Goal: Transaction & Acquisition: Purchase product/service

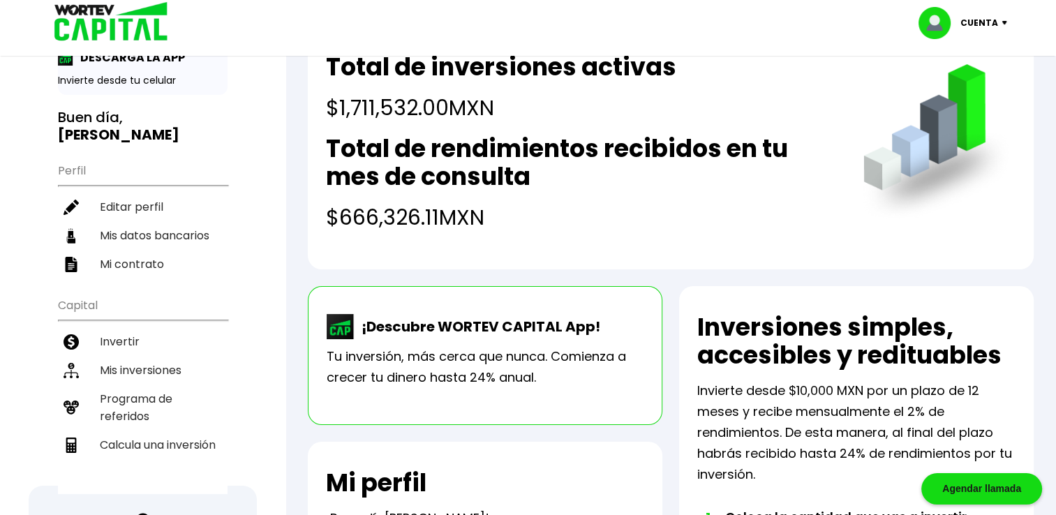
scroll to position [59, 0]
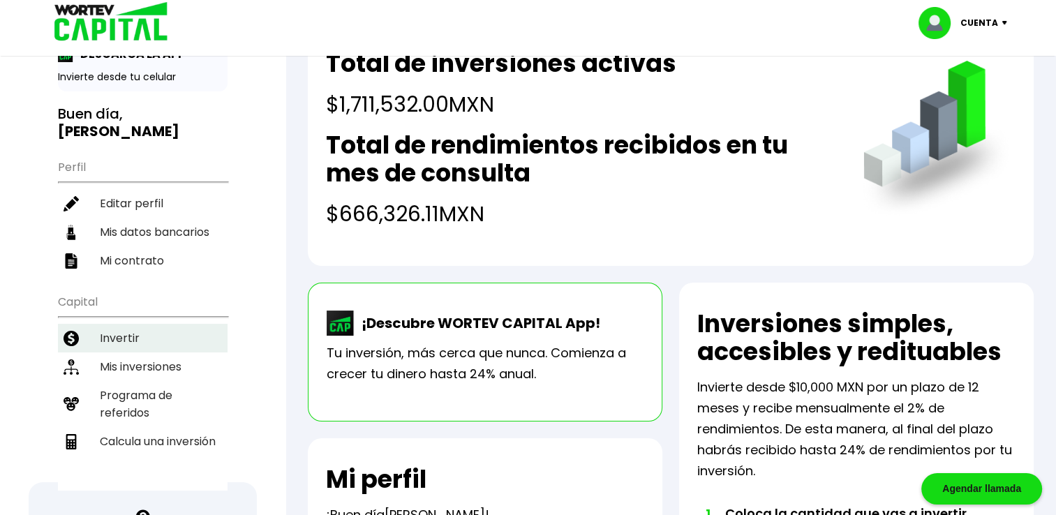
click at [131, 333] on li "Invertir" at bounding box center [143, 338] width 170 height 29
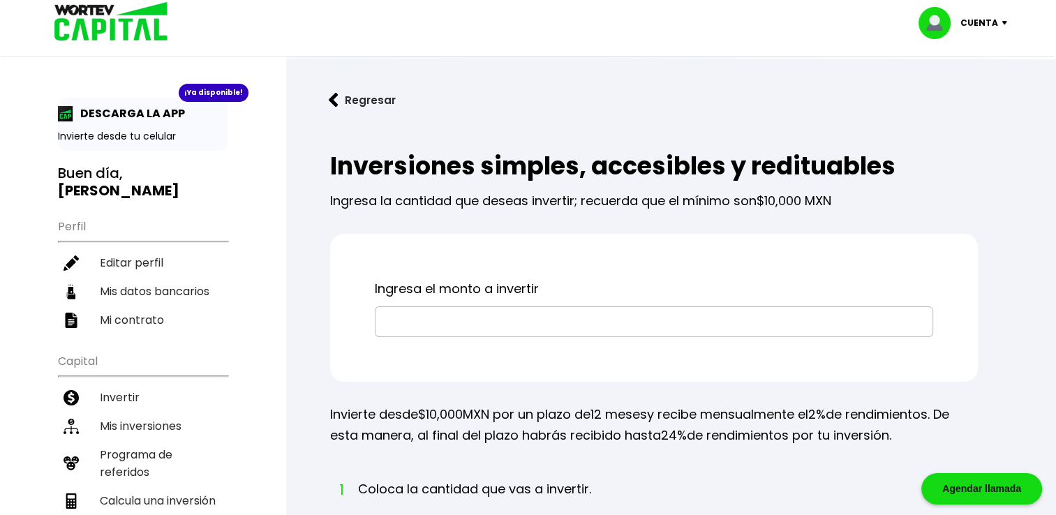
click at [430, 317] on input "text" at bounding box center [654, 321] width 546 height 29
type input "$2"
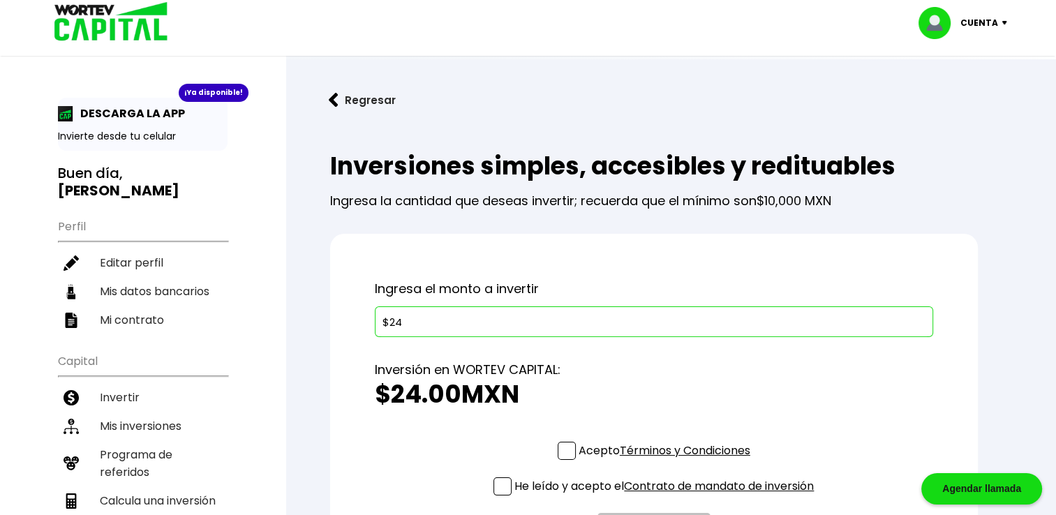
type input "$2"
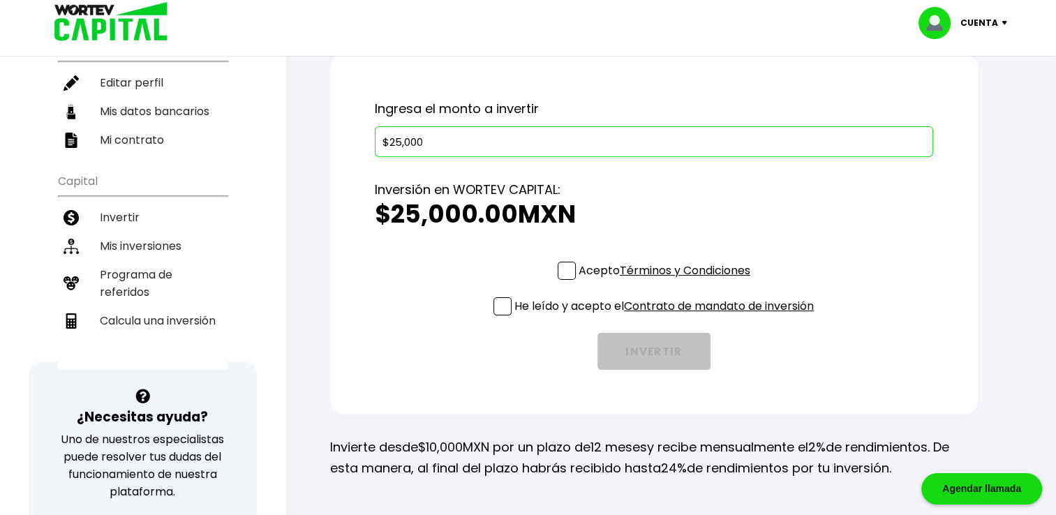
scroll to position [184, 0]
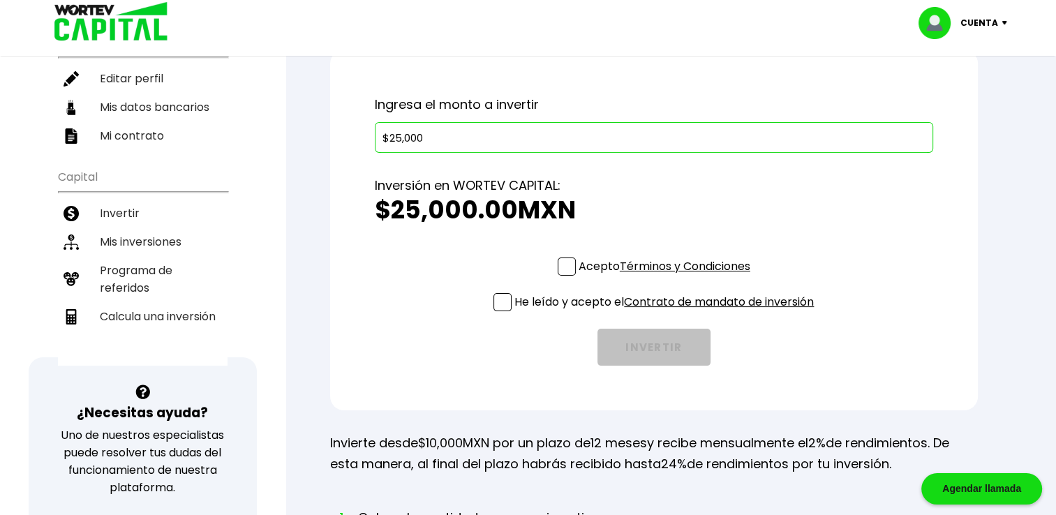
type input "$25,000"
click at [560, 263] on span at bounding box center [566, 266] width 18 height 18
click at [667, 277] on input "Acepto Términos y Condiciones" at bounding box center [667, 277] width 0 height 0
click at [493, 306] on span at bounding box center [502, 302] width 18 height 18
click at [667, 313] on input "He leído y acepto el Contrato de mandato de inversión" at bounding box center [667, 313] width 0 height 0
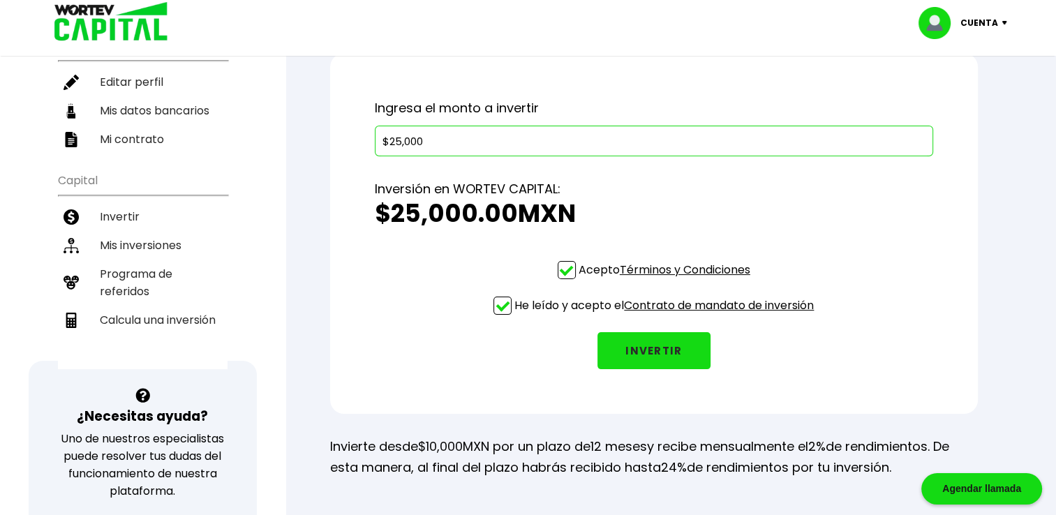
scroll to position [110, 0]
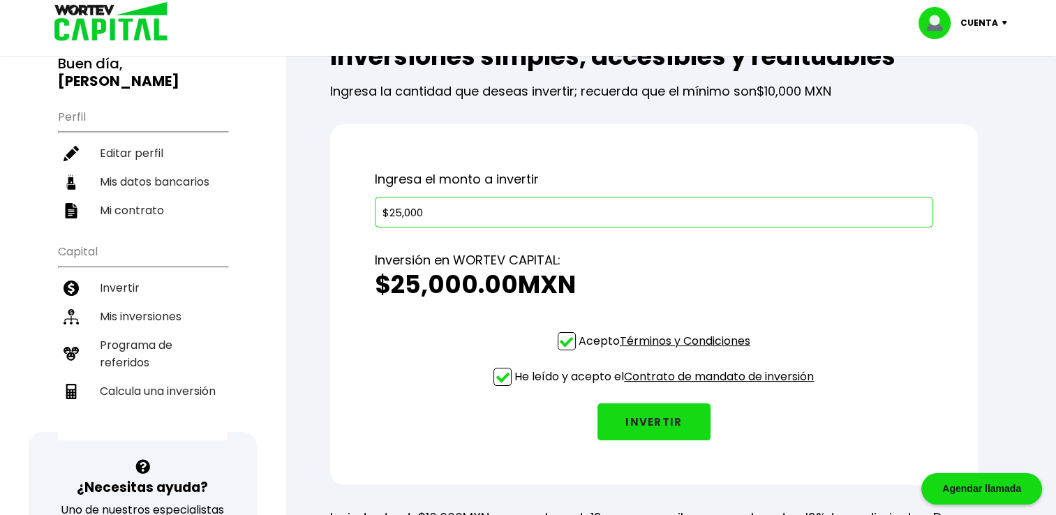
click at [653, 420] on button "INVERTIR" at bounding box center [653, 421] width 113 height 37
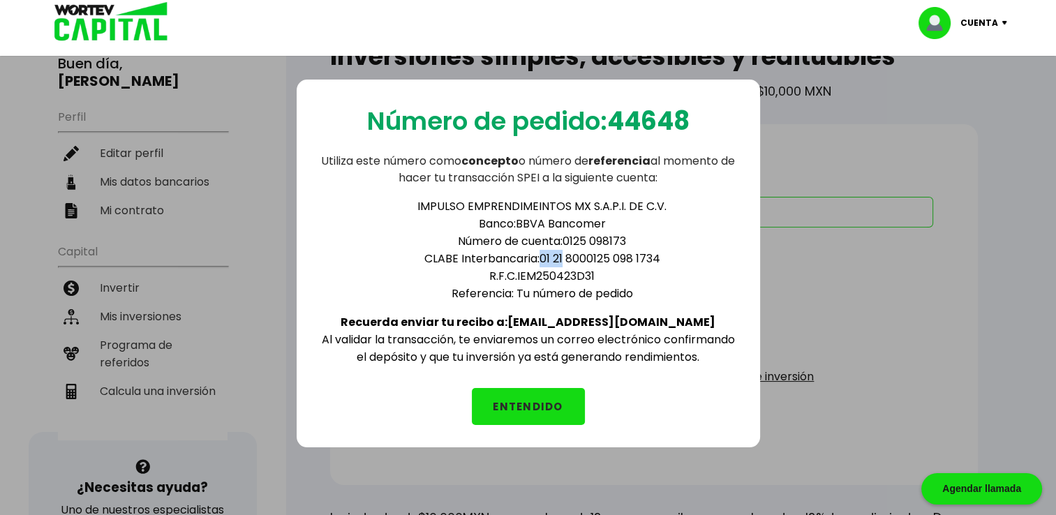
drag, startPoint x: 539, startPoint y: 258, endPoint x: 563, endPoint y: 257, distance: 24.5
click at [563, 257] on li "CLABE Interbancaria: 01 21 8000125 098 1734" at bounding box center [542, 258] width 391 height 17
drag, startPoint x: 563, startPoint y: 257, endPoint x: 571, endPoint y: 250, distance: 10.9
click at [571, 250] on li "CLABE Interbancaria: 01 21 8000125 098 1734" at bounding box center [542, 258] width 391 height 17
drag, startPoint x: 567, startPoint y: 253, endPoint x: 592, endPoint y: 260, distance: 26.6
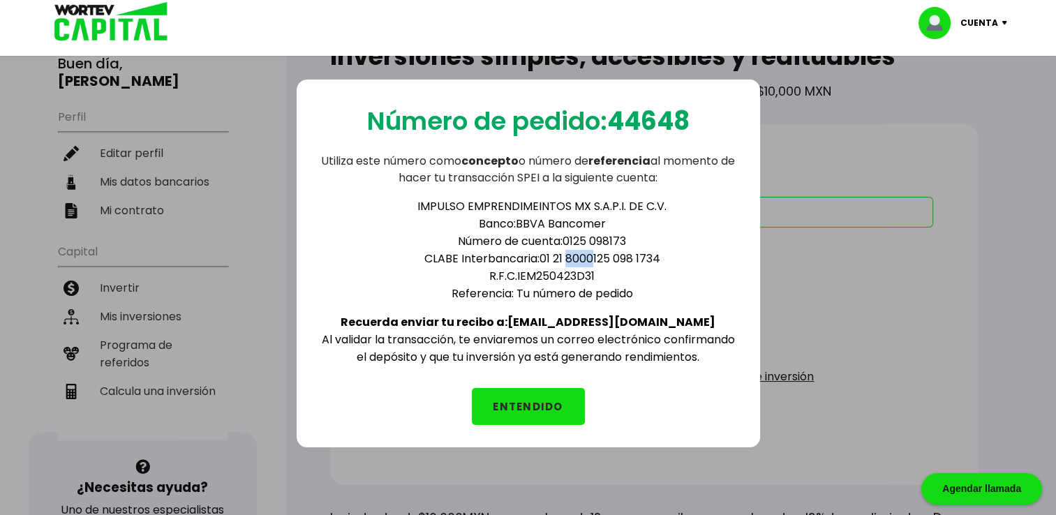
click at [592, 260] on li "CLABE Interbancaria: 01 21 8000125 098 1734" at bounding box center [542, 258] width 391 height 17
drag, startPoint x: 613, startPoint y: 257, endPoint x: 636, endPoint y: 257, distance: 23.7
click at [636, 257] on li "CLABE Interbancaria: 01 21 8000125 098 1734" at bounding box center [542, 258] width 391 height 17
click at [555, 405] on button "ENTENDIDO" at bounding box center [528, 406] width 113 height 37
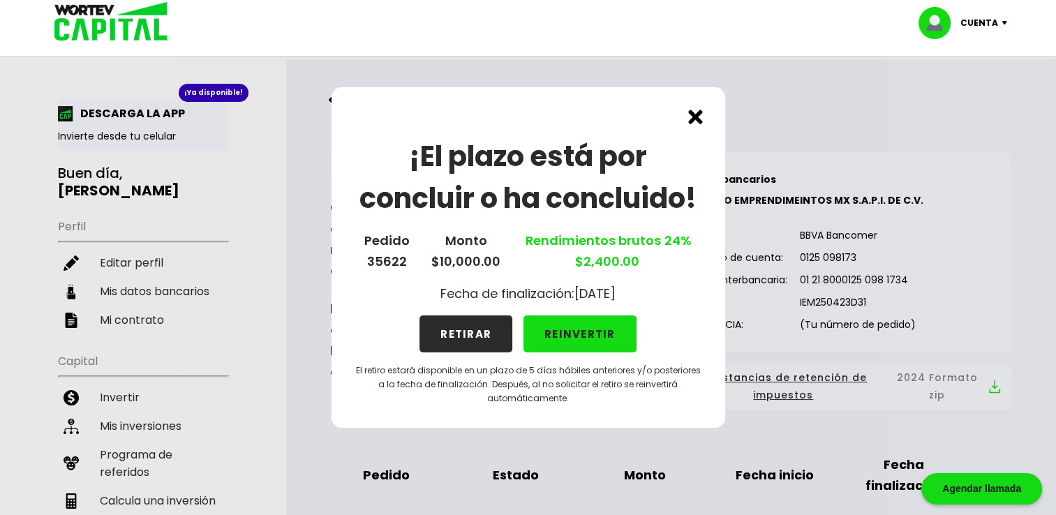
click at [578, 333] on button "REINVERTIR" at bounding box center [579, 333] width 113 height 37
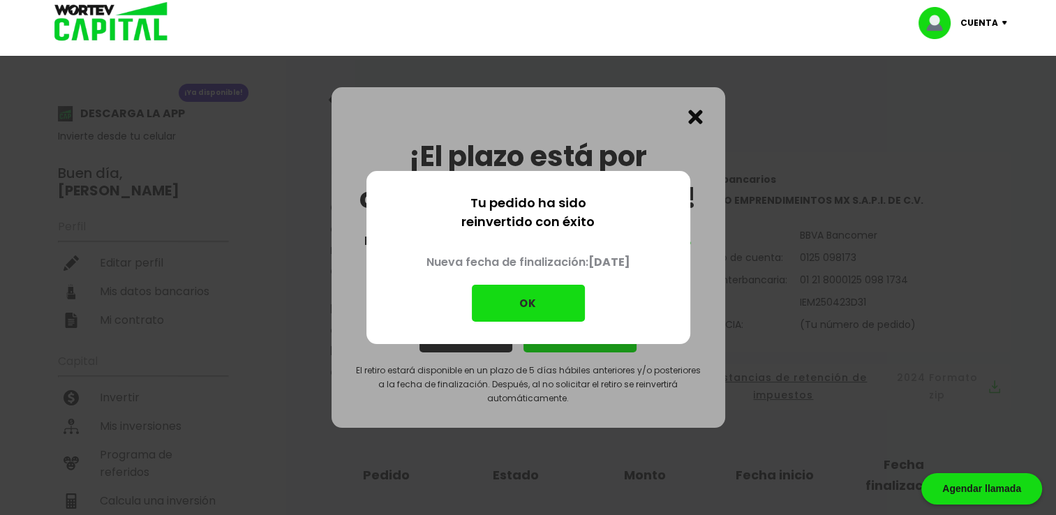
click at [540, 305] on button "OK" at bounding box center [528, 303] width 113 height 37
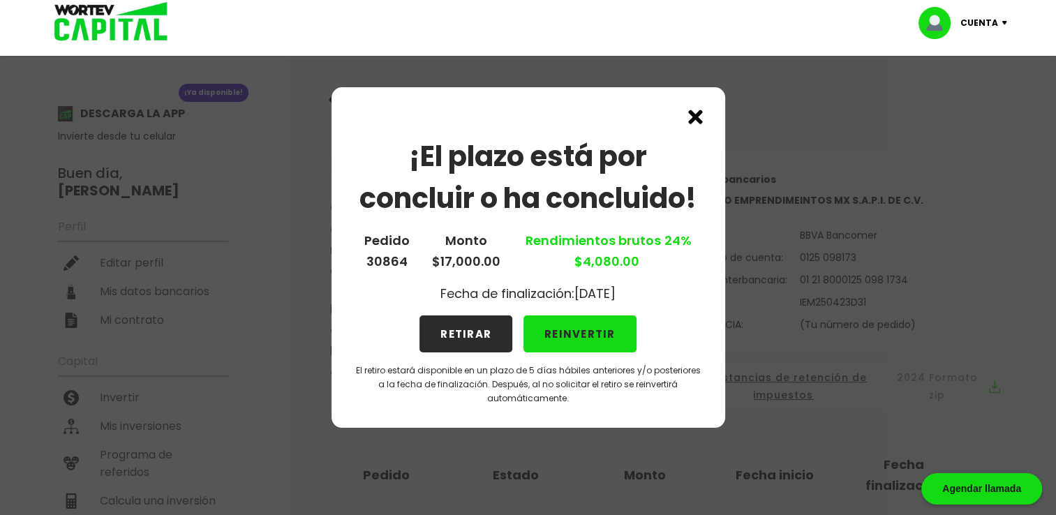
click at [555, 327] on button "REINVERTIR" at bounding box center [579, 333] width 113 height 37
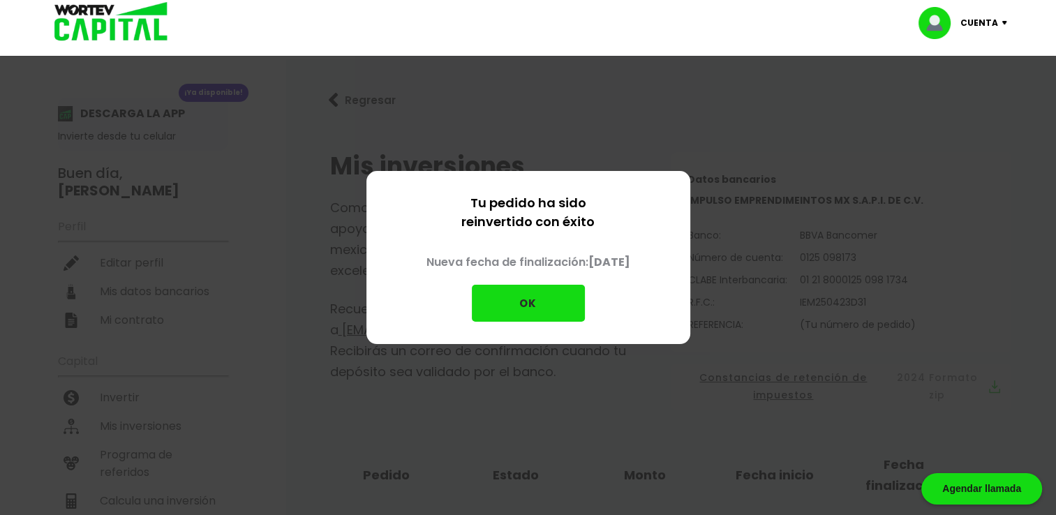
click at [541, 302] on button "OK" at bounding box center [528, 303] width 113 height 37
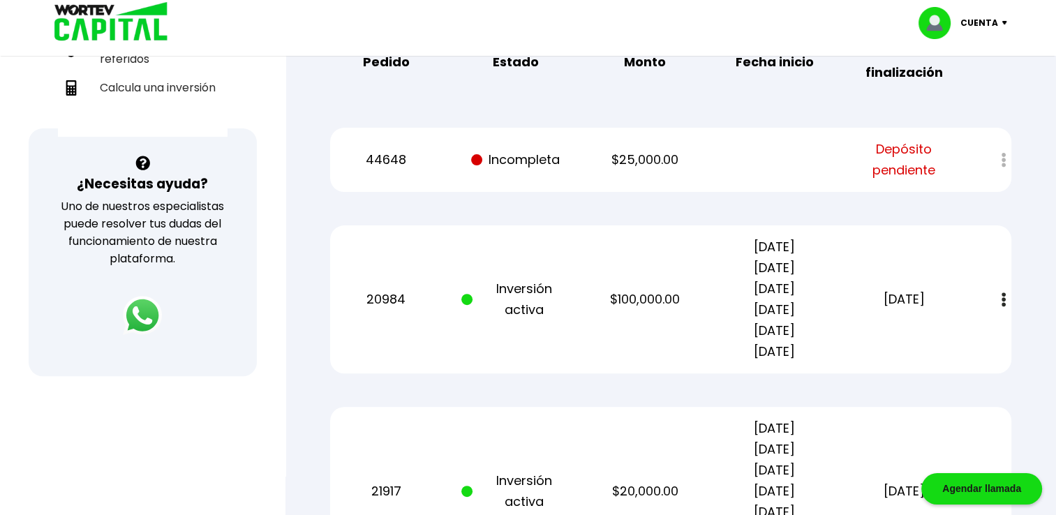
scroll to position [424, 0]
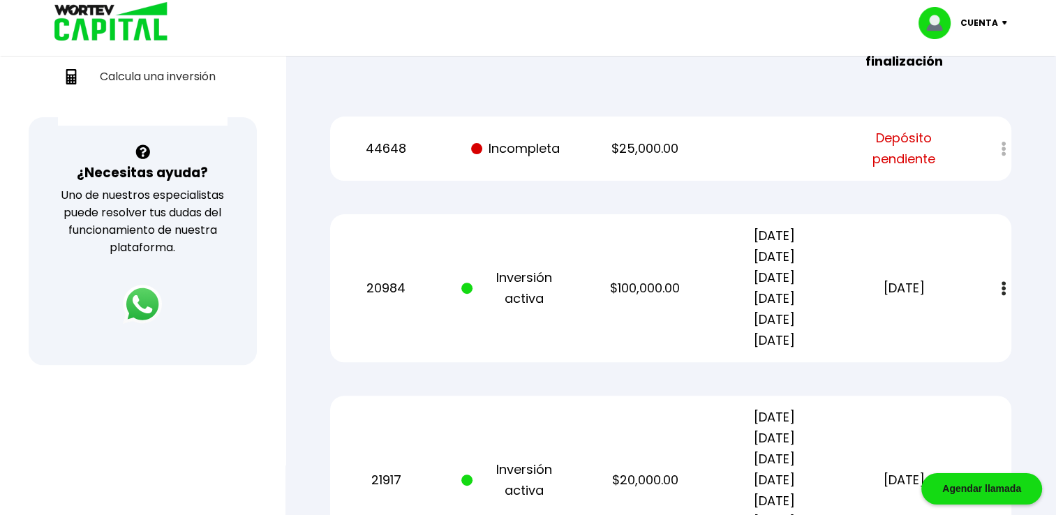
click at [998, 151] on div at bounding box center [994, 149] width 34 height 30
click at [919, 163] on span "Depósito pendiente" at bounding box center [903, 149] width 109 height 42
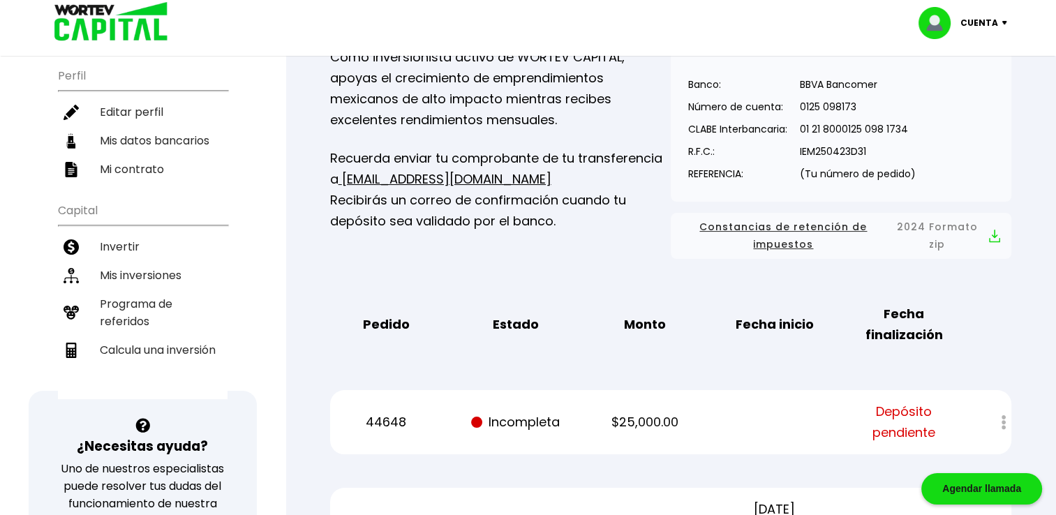
scroll to position [161, 0]
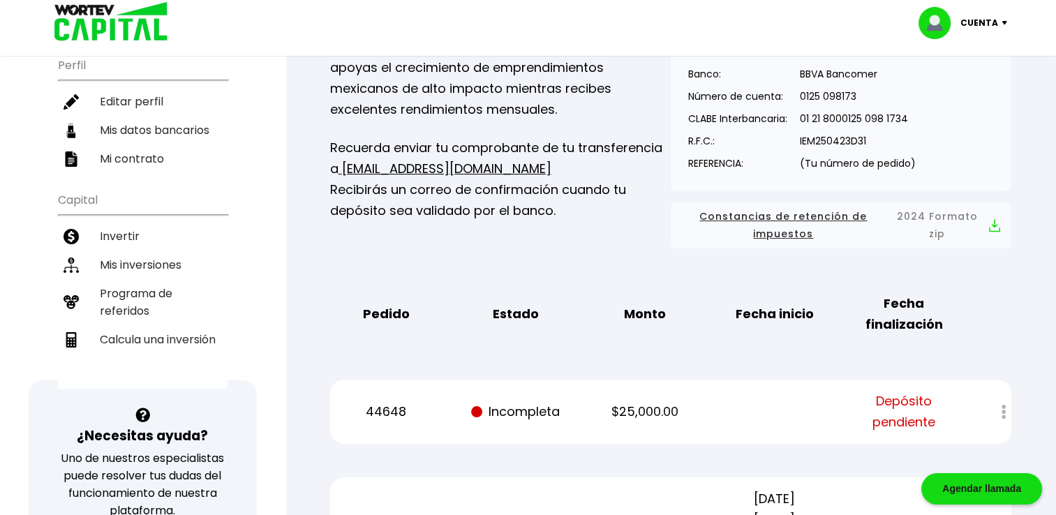
scroll to position [110, 0]
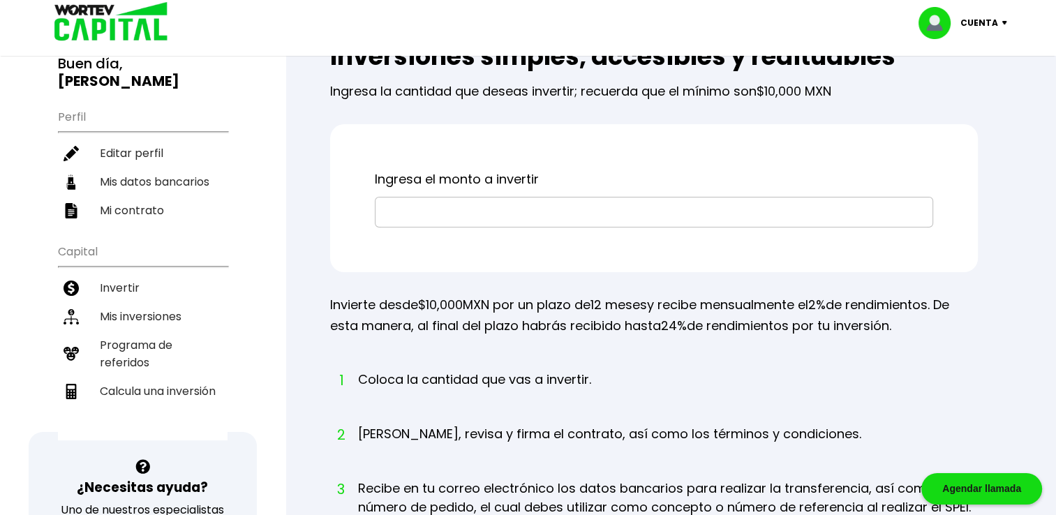
scroll to position [59, 0]
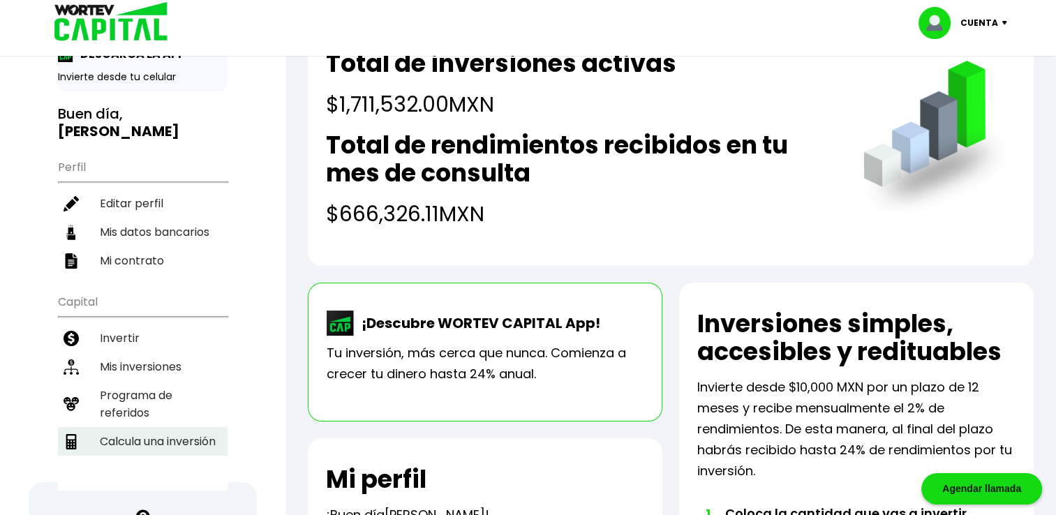
click at [173, 441] on li "Calcula una inversión" at bounding box center [143, 441] width 170 height 29
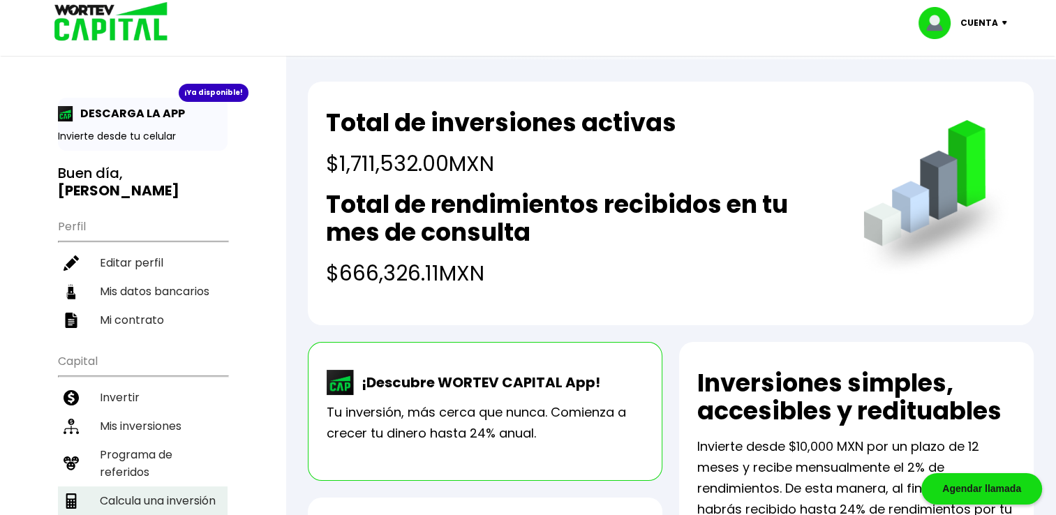
select select "1"
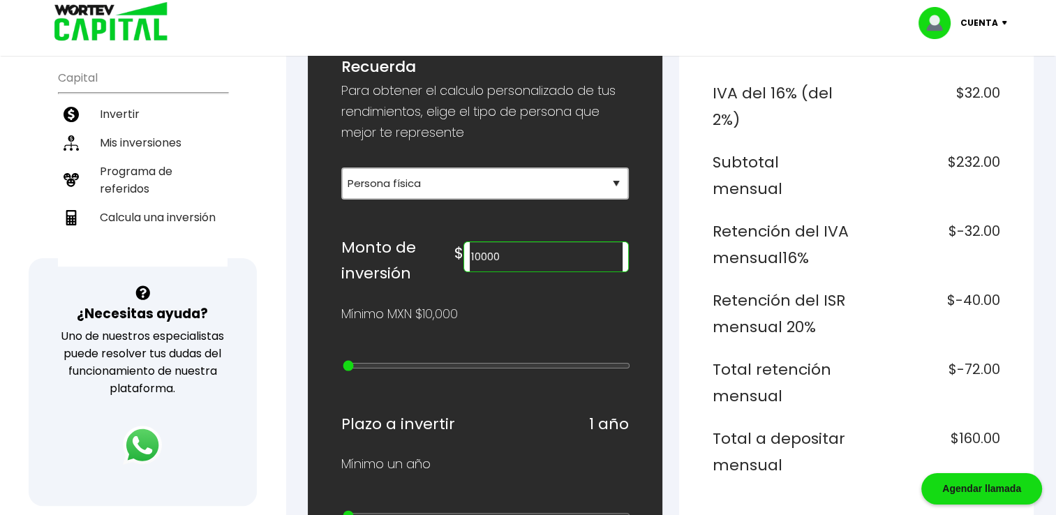
scroll to position [285, 0]
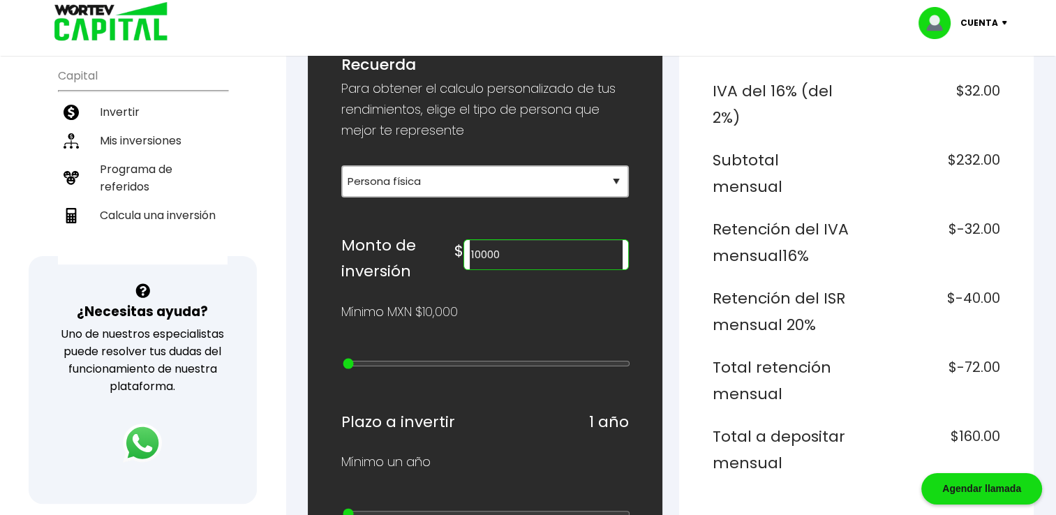
click at [569, 261] on input "10000" at bounding box center [546, 254] width 153 height 29
type input "1"
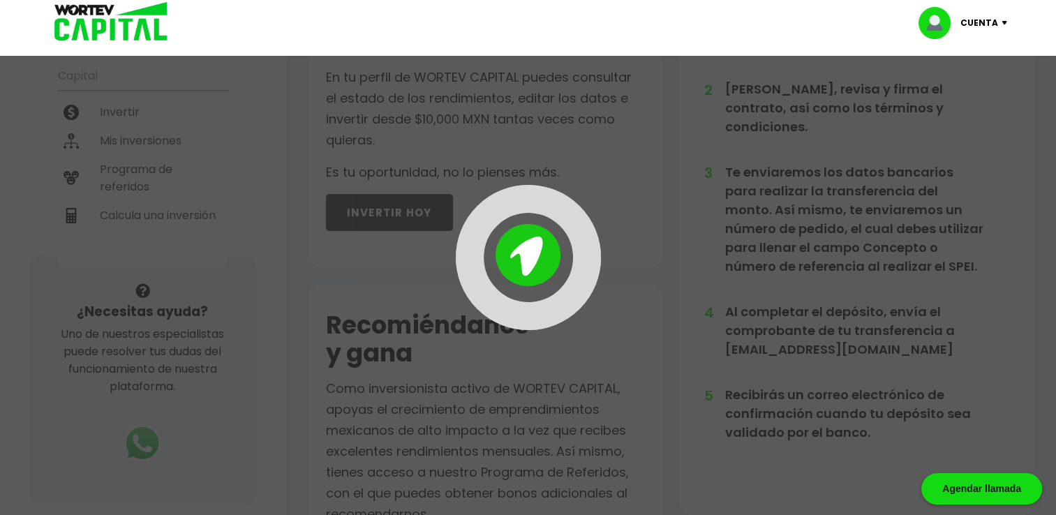
scroll to position [59, 0]
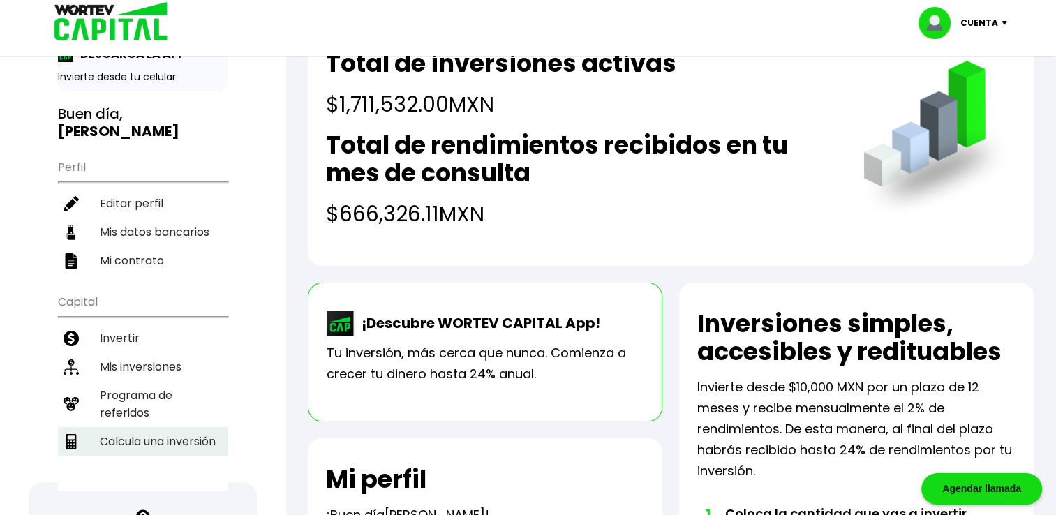
click at [147, 438] on li "Calcula una inversión" at bounding box center [143, 441] width 170 height 29
select select "1"
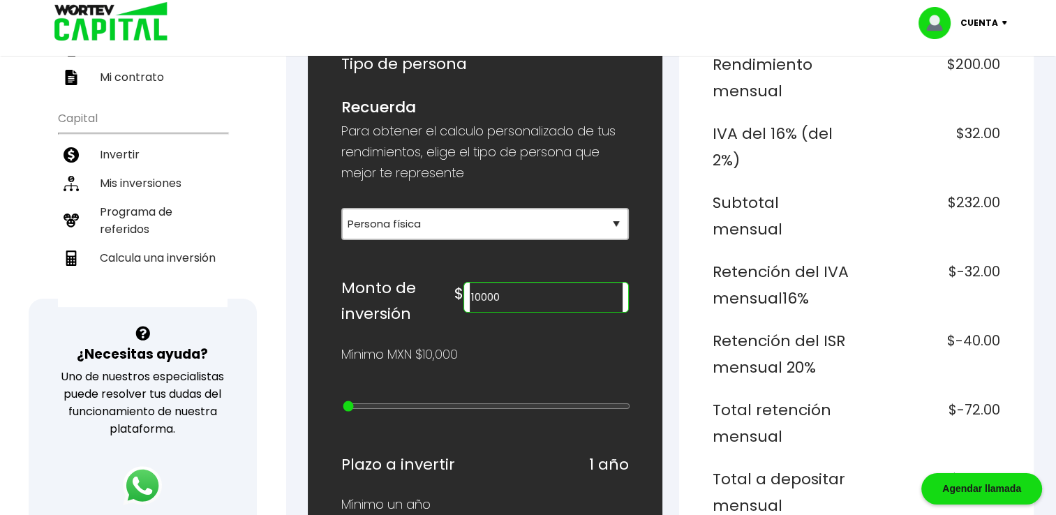
scroll to position [317, 0]
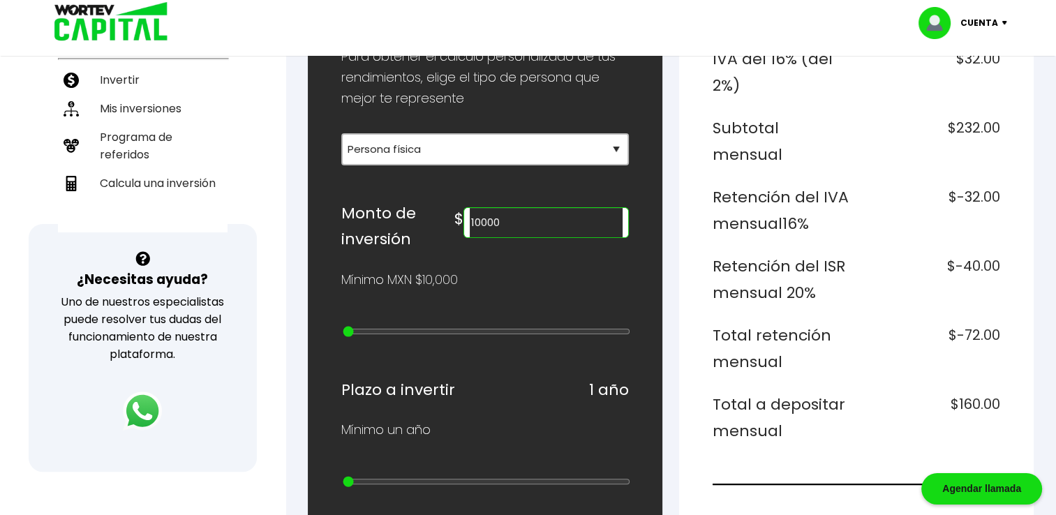
click at [535, 225] on input "10000" at bounding box center [546, 222] width 153 height 29
type input "1"
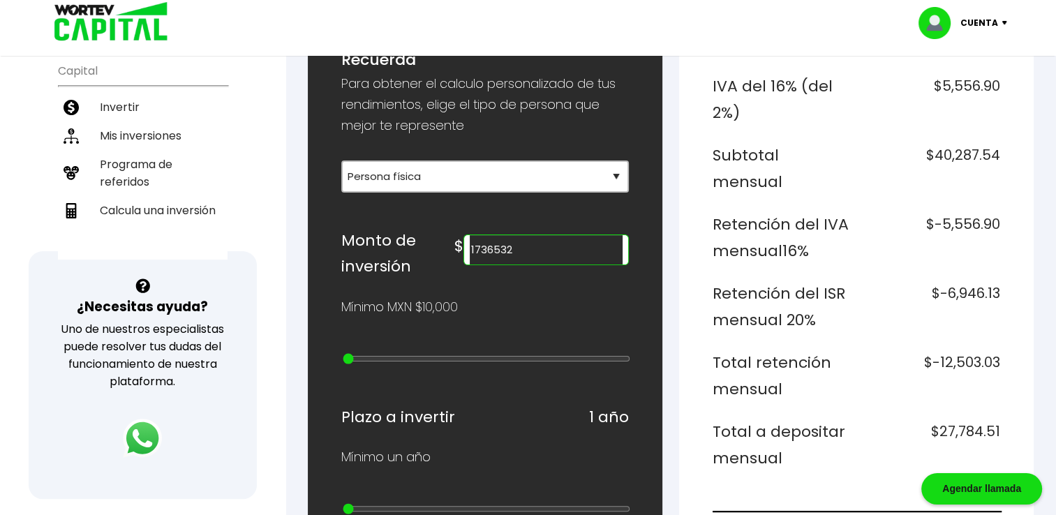
scroll to position [287, 0]
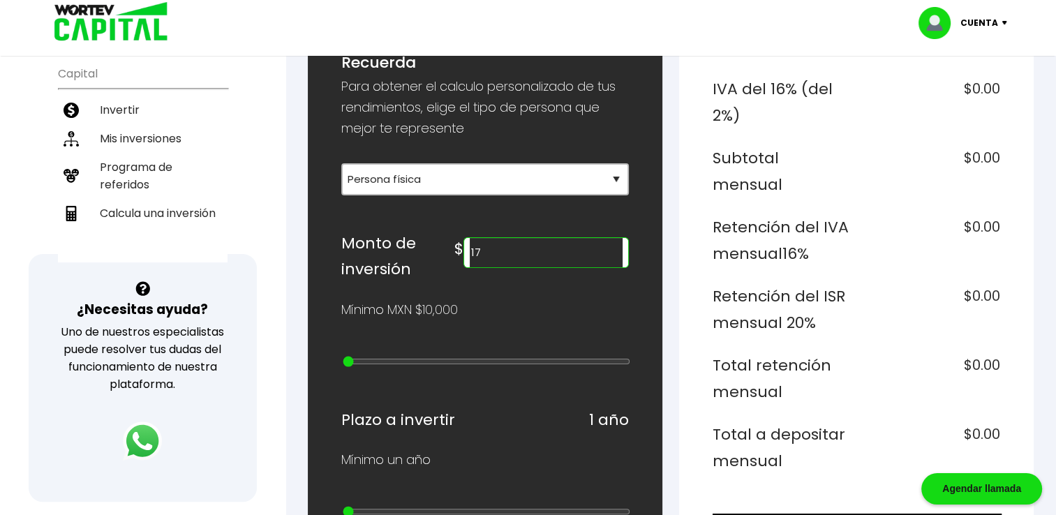
type input "1"
type input "2000000"
